Goal: Task Accomplishment & Management: Use online tool/utility

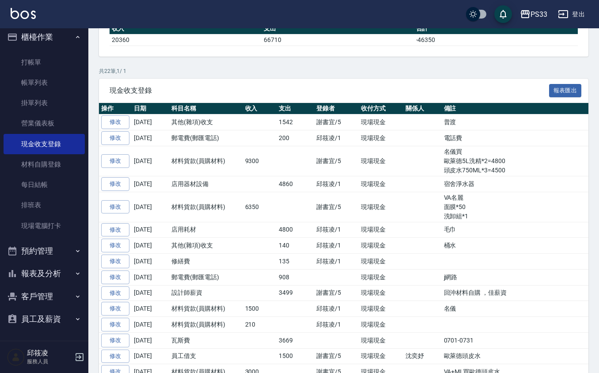
scroll to position [235, 0]
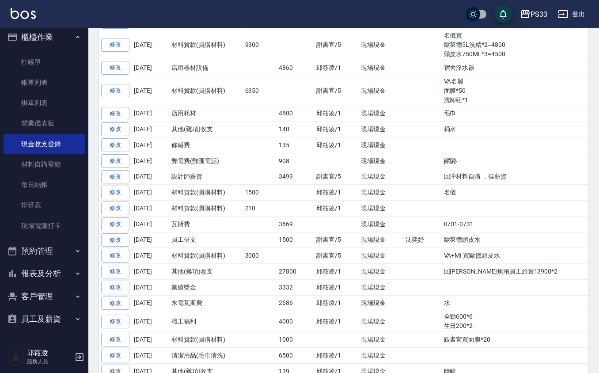
click at [39, 304] on button "客戶管理" at bounding box center [44, 296] width 81 height 23
click at [55, 313] on link "客戶列表" at bounding box center [44, 321] width 81 height 20
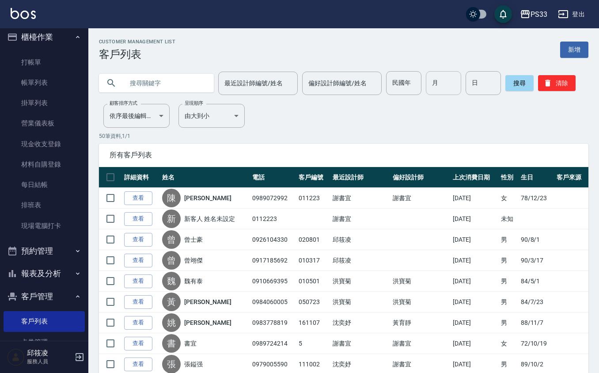
click at [442, 83] on input "月" at bounding box center [443, 83] width 35 height 24
type input "6"
click at [490, 89] on input "日" at bounding box center [483, 83] width 35 height 24
type input "28"
click at [516, 79] on button "搜尋" at bounding box center [519, 83] width 28 height 16
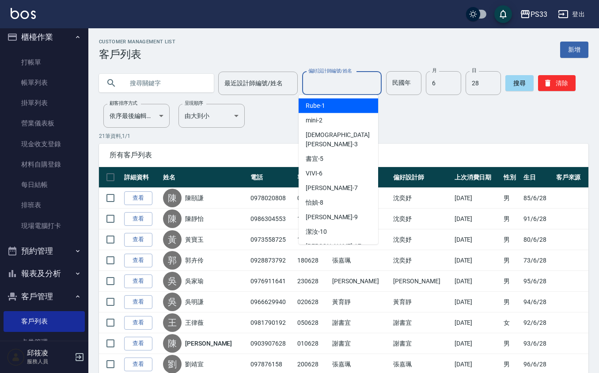
click at [323, 75] on div "偏好設計師編號/姓名 偏好設計師編號/姓名" at bounding box center [342, 83] width 80 height 23
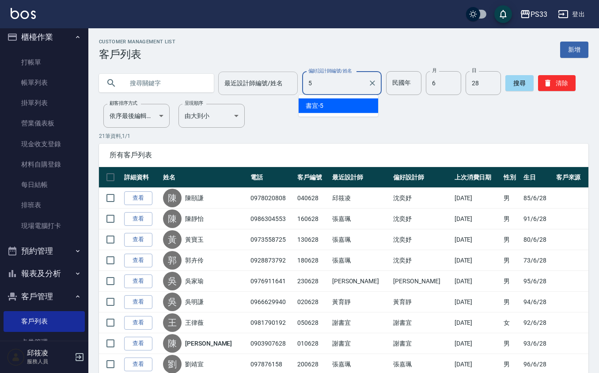
type input "5"
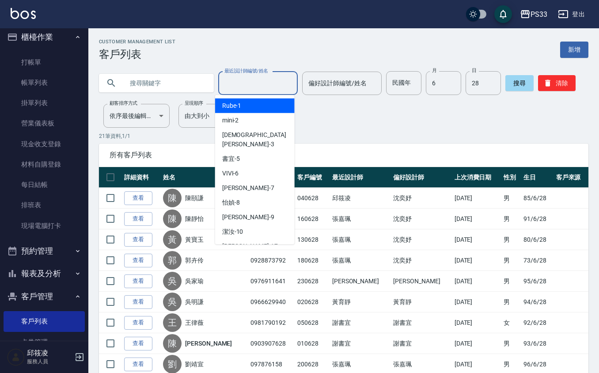
click at [259, 86] on input "最近設計師編號/姓名" at bounding box center [258, 83] width 72 height 15
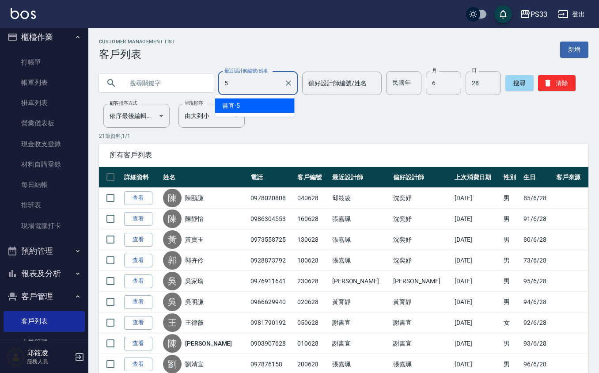
type input "5"
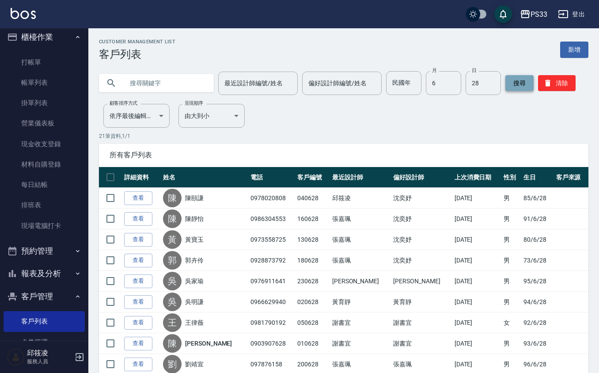
drag, startPoint x: 503, startPoint y: 94, endPoint x: 506, endPoint y: 85, distance: 9.4
click at [505, 90] on div "搜尋 清除" at bounding box center [540, 83] width 70 height 24
click at [506, 85] on button "搜尋" at bounding box center [519, 83] width 28 height 16
click at [505, 83] on button "搜尋" at bounding box center [519, 83] width 28 height 16
click at [505, 79] on button "搜尋" at bounding box center [519, 83] width 28 height 16
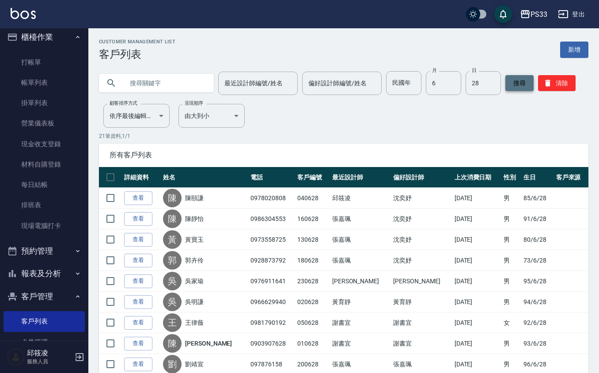
click at [506, 79] on button "搜尋" at bounding box center [519, 83] width 28 height 16
click at [340, 83] on input "偏好設計師編號/姓名" at bounding box center [342, 83] width 72 height 15
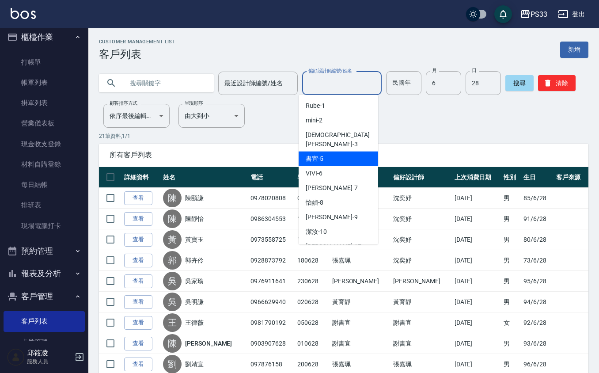
click at [349, 152] on div "書宜 -5" at bounding box center [339, 159] width 80 height 15
type input "書宜-5"
